Goal: Information Seeking & Learning: Learn about a topic

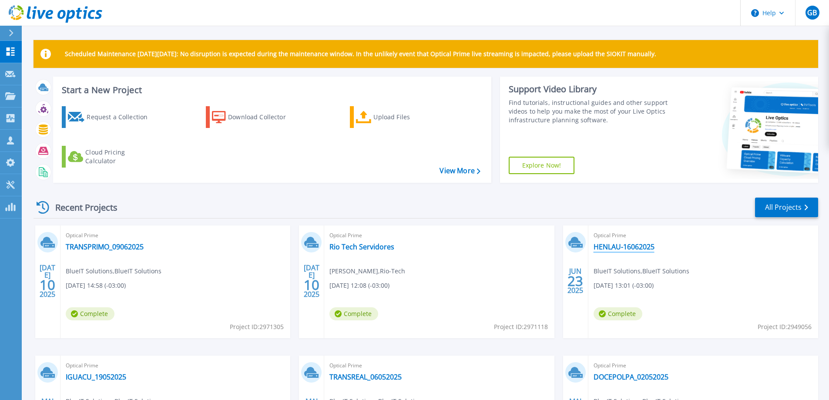
click at [619, 250] on link "HENLAU-16062025" at bounding box center [623, 246] width 61 height 9
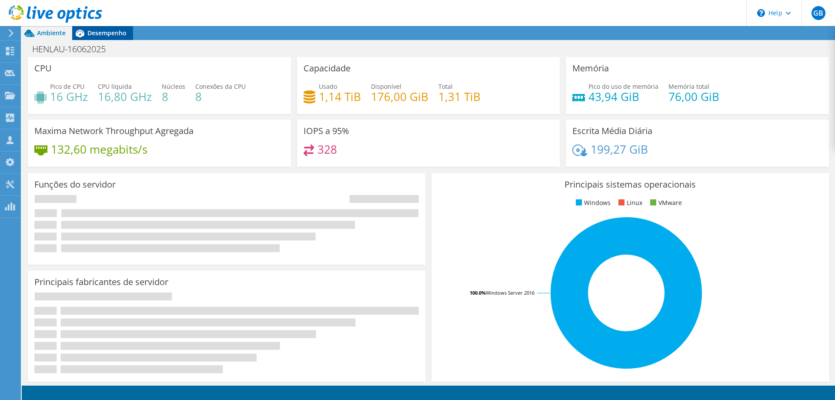
click at [110, 29] on span "Desempenho" at bounding box center [106, 33] width 39 height 8
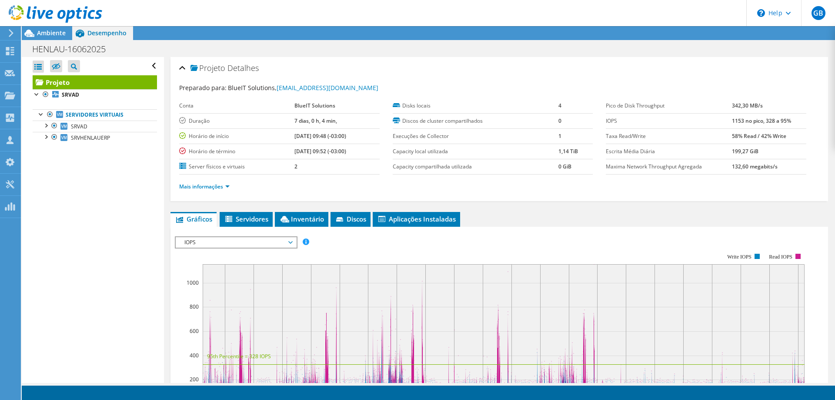
click at [110, 30] on span "Desempenho" at bounding box center [106, 33] width 39 height 8
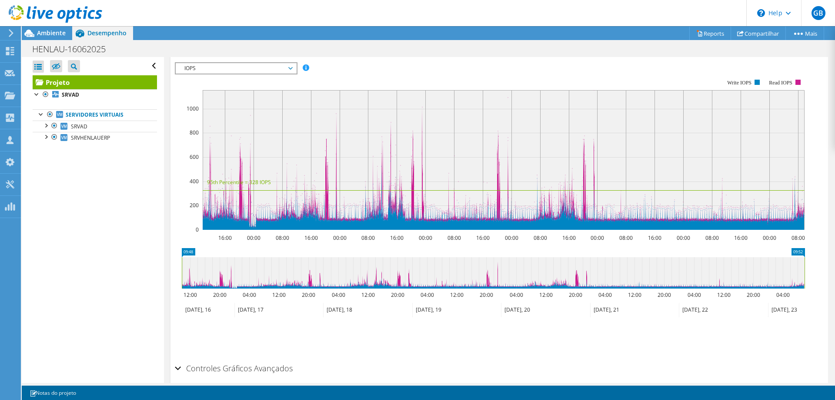
scroll to position [44, 0]
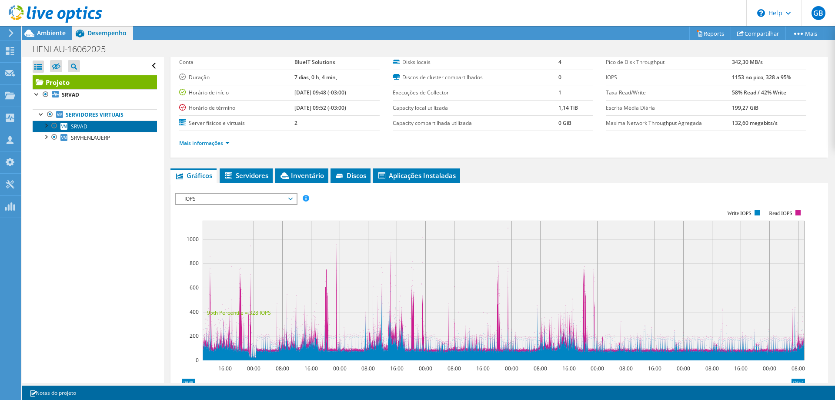
click at [82, 128] on span "SRVAD" at bounding box center [79, 126] width 17 height 7
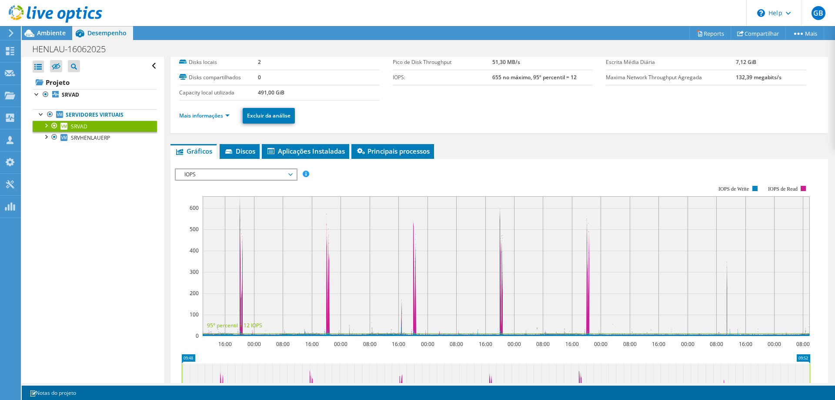
click at [292, 175] on icon at bounding box center [290, 174] width 4 height 3
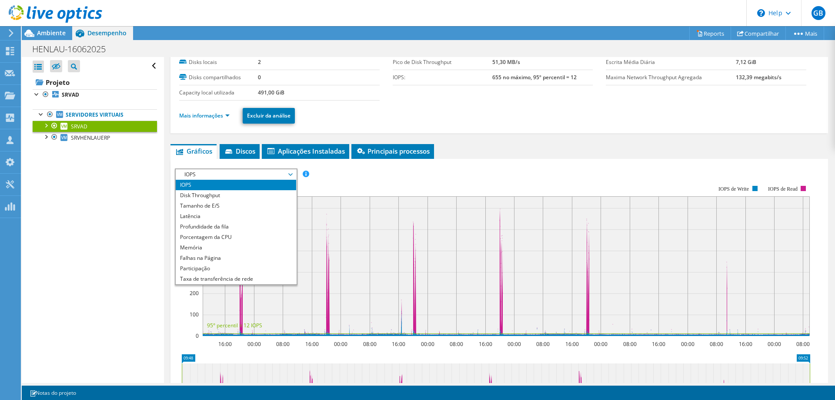
click at [292, 175] on span "IOPS" at bounding box center [236, 174] width 112 height 10
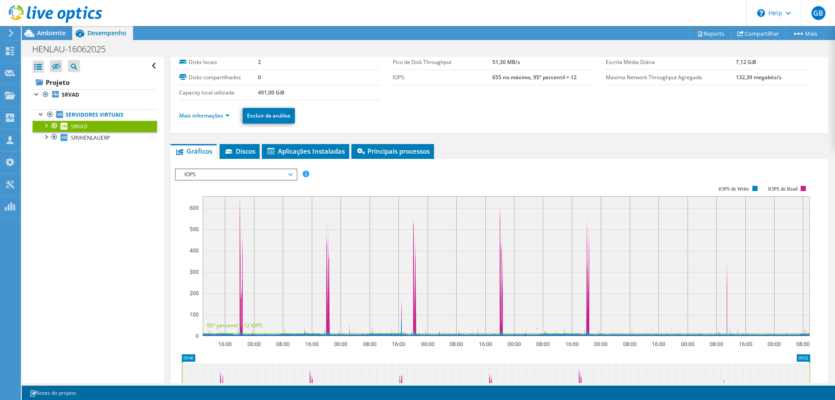
click at [283, 174] on span "IOPS" at bounding box center [236, 174] width 112 height 10
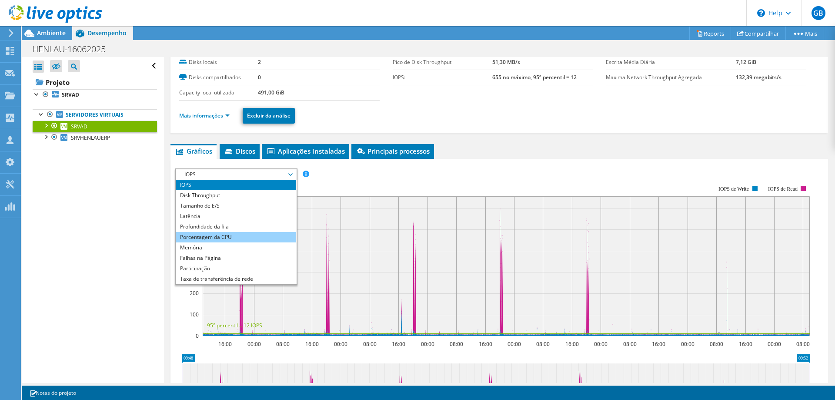
click at [248, 233] on li "Porcentagem da CPU" at bounding box center [236, 237] width 121 height 10
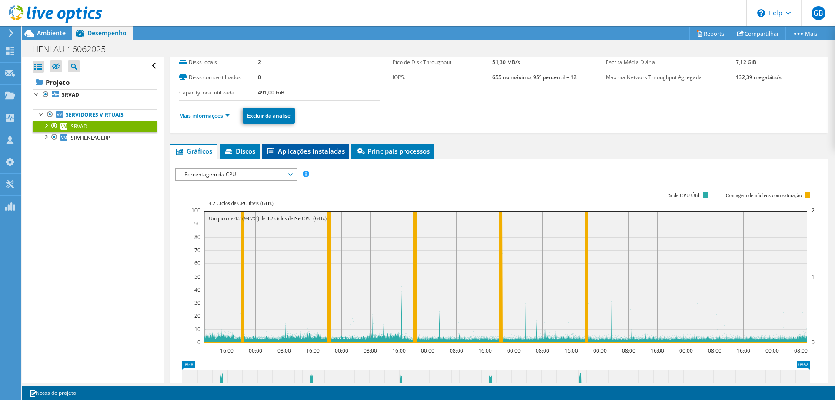
scroll to position [0, 0]
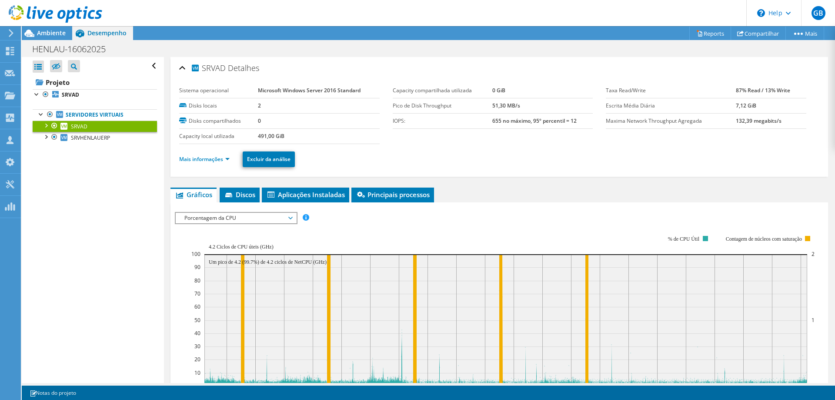
drag, startPoint x: 441, startPoint y: 140, endPoint x: 379, endPoint y: 173, distance: 70.7
click at [441, 141] on section "Sistema operacional Microsoft Windows Server 2016 Standard Disks locais 2 Disks…" at bounding box center [392, 113] width 427 height 61
click at [219, 158] on link "Mais informações" at bounding box center [204, 158] width 50 height 7
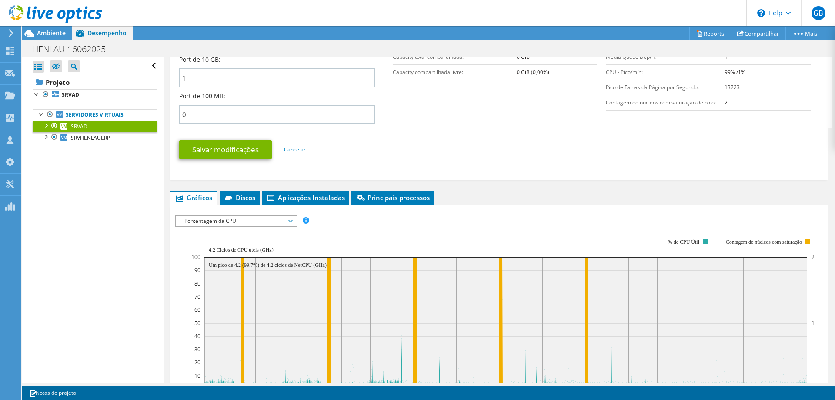
scroll to position [522, 0]
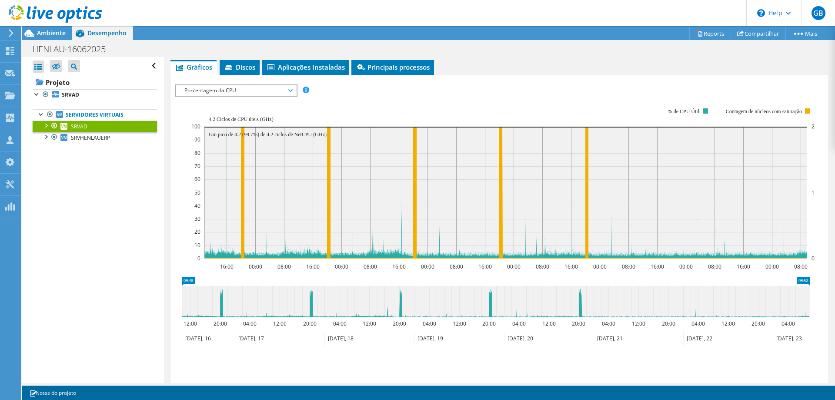
click at [266, 91] on span "Porcentagem da CPU" at bounding box center [236, 90] width 112 height 10
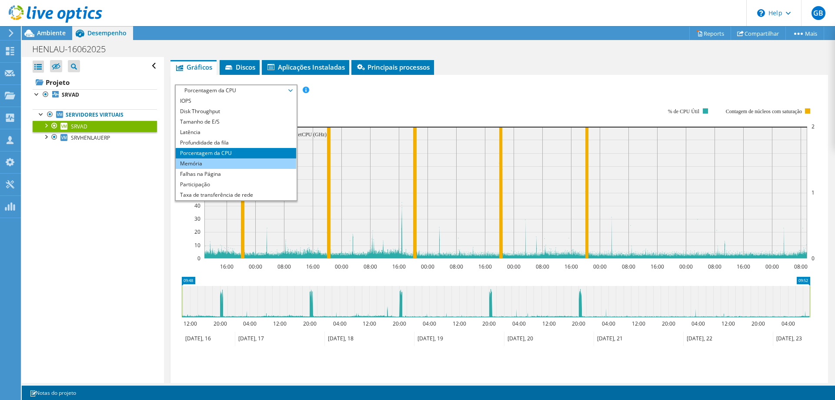
click at [256, 163] on li "Memória" at bounding box center [236, 163] width 121 height 10
